Goal: Navigation & Orientation: Find specific page/section

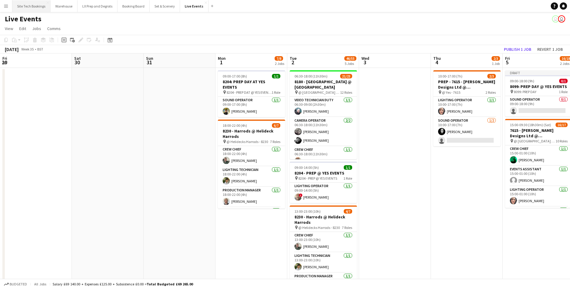
scroll to position [0, 126]
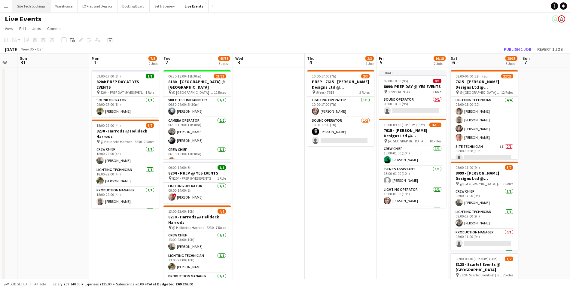
click at [29, 3] on button "Site Tech Bookings Close" at bounding box center [31, 6] width 38 height 12
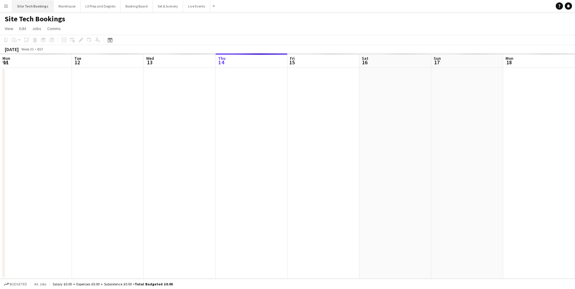
scroll to position [0, 144]
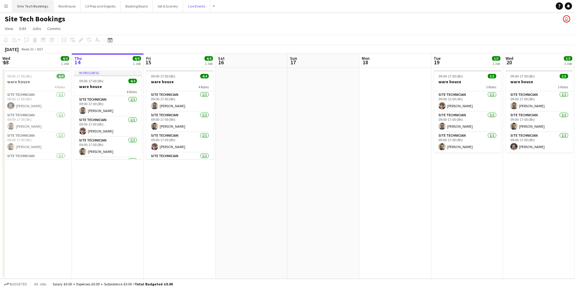
drag, startPoint x: 194, startPoint y: 6, endPoint x: 24, endPoint y: 7, distance: 170.2
click at [24, 7] on div "Site Tech Bookings Close Warehouse Close LX Prep and Degrots Close Booking Boar…" at bounding box center [114, 6] width 205 height 12
click at [205, 27] on app-page-menu "View Day view expanded Day view collapsed Month view Date picker Jump to [DATE]…" at bounding box center [287, 28] width 575 height 11
click at [66, 5] on button "Warehouse Close" at bounding box center [67, 6] width 27 height 12
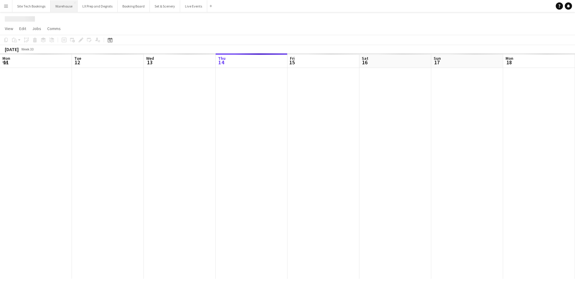
scroll to position [0, 144]
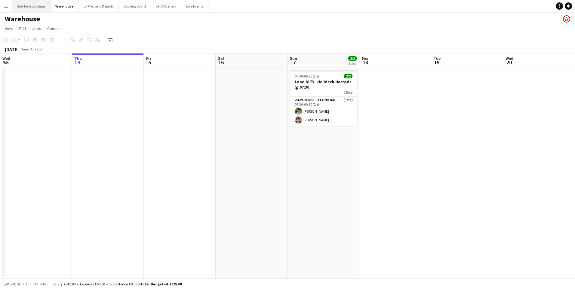
click at [32, 5] on button "Site Tech Bookings Close" at bounding box center [31, 6] width 38 height 12
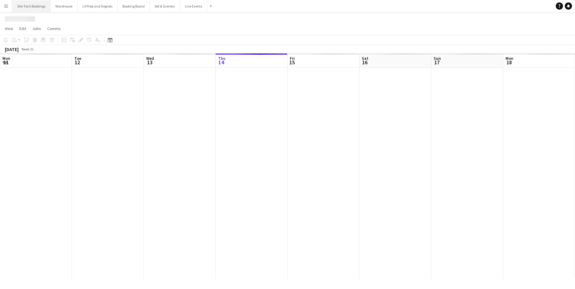
scroll to position [0, 144]
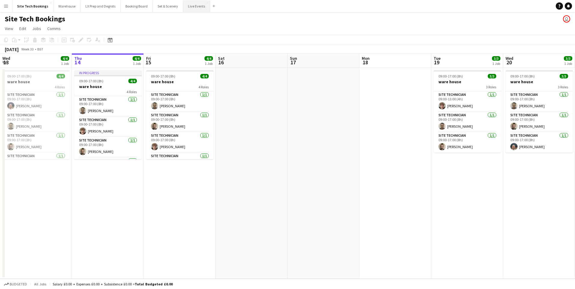
click at [201, 8] on button "Live Events Close" at bounding box center [196, 6] width 27 height 12
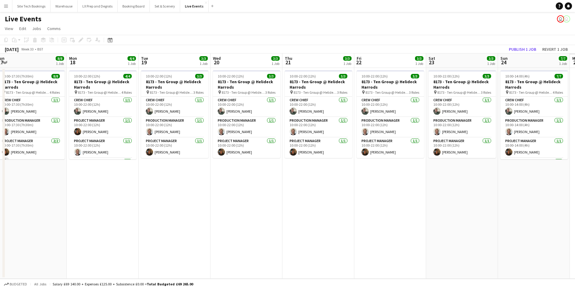
scroll to position [0, 235]
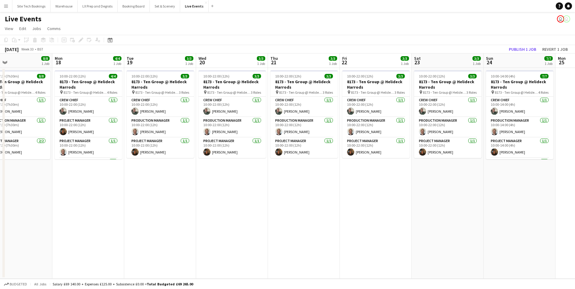
drag, startPoint x: 452, startPoint y: 203, endPoint x: 145, endPoint y: 208, distance: 307.0
click at [145, 208] on app-calendar-viewport "Thu 14 Fri 15 Sat 16 Sun 17 8/8 1 Job Mon 18 4/4 1 Job Tue 19 3/3 1 Job Wed 20 …" at bounding box center [287, 166] width 575 height 225
click at [145, 208] on app-date-cell "10:00-22:00 (12h) 3/3 8173 - Ten Group @ Helideck Harrods pin 8173 - Ten Group …" at bounding box center [160, 173] width 72 height 211
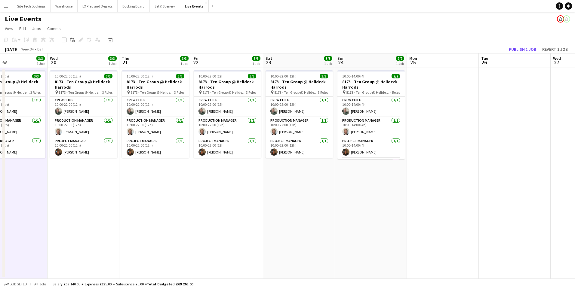
scroll to position [0, 184]
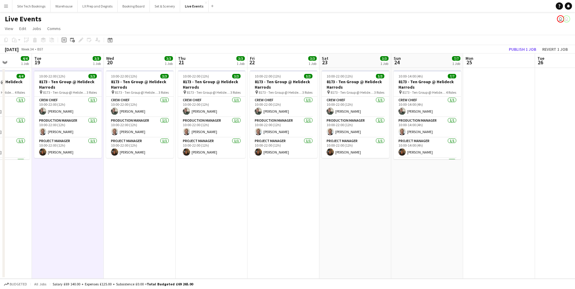
drag, startPoint x: 226, startPoint y: 192, endPoint x: 133, endPoint y: 195, distance: 92.3
click at [133, 195] on app-calendar-viewport "Sat 16 Sun 17 8/8 1 Job Mon 18 4/4 1 Job Tue 19 3/3 1 Job Wed 20 3/3 1 Job Thu …" at bounding box center [287, 166] width 575 height 225
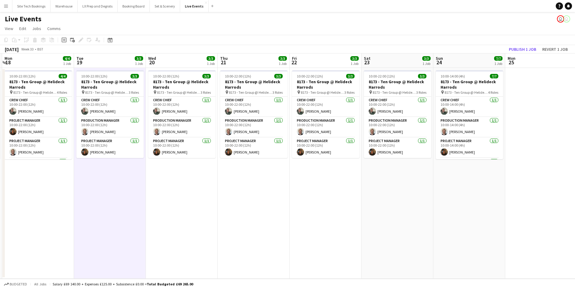
scroll to position [0, 214]
drag, startPoint x: 120, startPoint y: 216, endPoint x: 162, endPoint y: 216, distance: 41.8
click at [162, 216] on app-calendar-viewport "Fri 15 Sat 16 Sun 17 8/8 1 Job Mon 18 4/4 1 Job Tue 19 3/3 1 Job Wed 20 3/3 1 J…" at bounding box center [287, 166] width 575 height 225
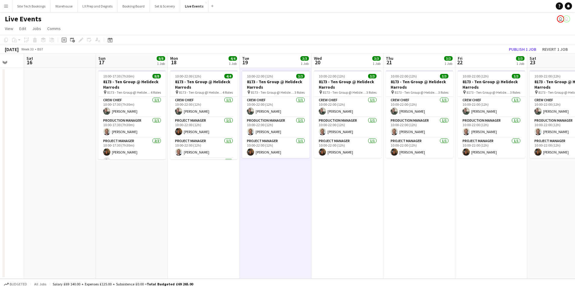
scroll to position [0, 191]
drag, startPoint x: 324, startPoint y: 190, endPoint x: 491, endPoint y: 217, distance: 168.4
click at [491, 217] on app-calendar-viewport "Wed 13 Thu 14 Fri 15 Sat 16 Sun 17 8/8 1 Job Mon 18 4/4 1 Job Tue 19 3/3 1 Job …" at bounding box center [287, 166] width 575 height 225
